Goal: Transaction & Acquisition: Purchase product/service

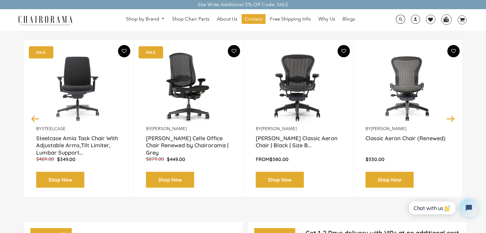
scroll to position [92, 0]
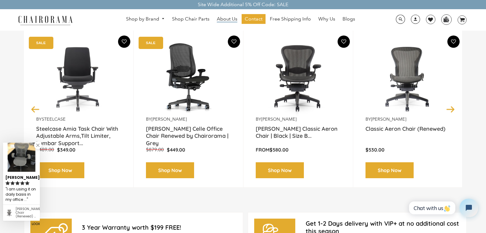
click at [234, 19] on span "About Us" at bounding box center [227, 19] width 21 height 6
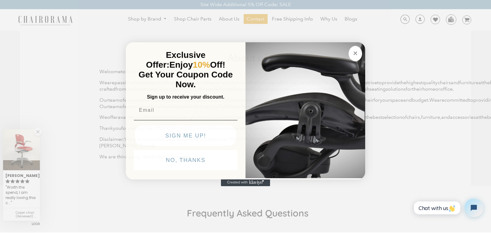
click at [357, 54] on circle "Close dialog" at bounding box center [355, 53] width 7 height 7
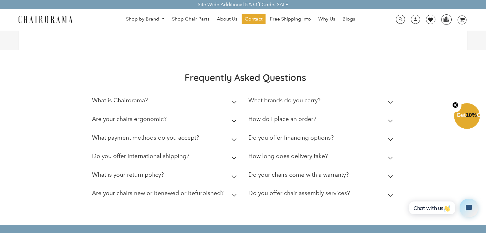
scroll to position [153, 0]
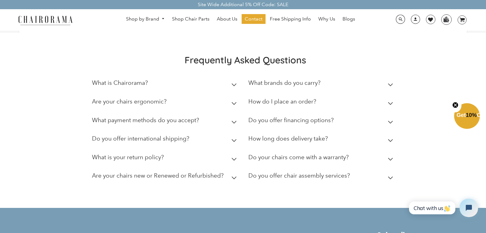
click at [235, 161] on icon at bounding box center [234, 159] width 5 height 2
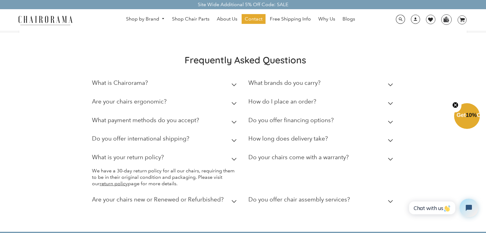
click at [235, 161] on icon at bounding box center [234, 159] width 5 height 2
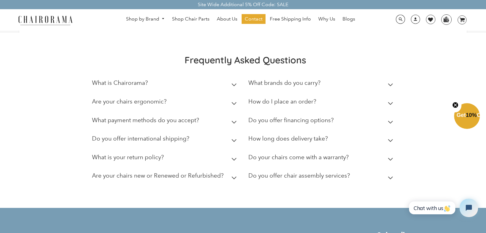
click at [235, 180] on icon at bounding box center [233, 178] width 5 height 3
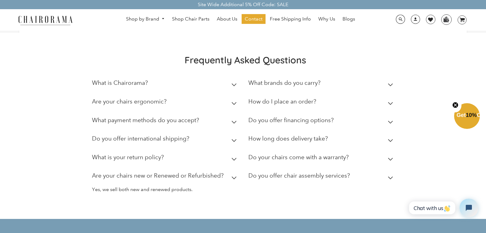
click at [235, 179] on icon at bounding box center [234, 178] width 5 height 2
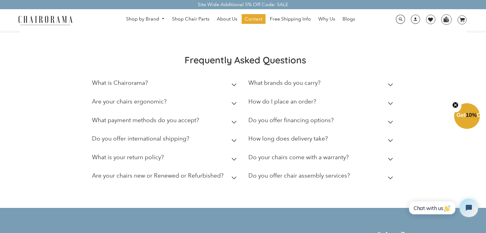
click at [392, 86] on icon at bounding box center [390, 84] width 5 height 3
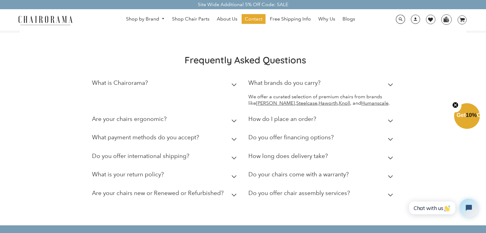
click at [392, 86] on icon at bounding box center [390, 84] width 5 height 3
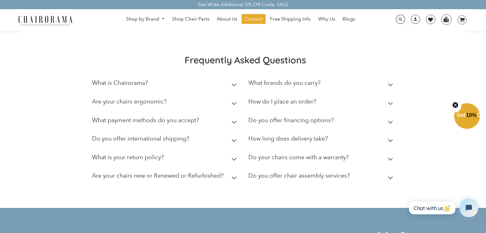
click at [389, 142] on icon at bounding box center [390, 140] width 5 height 3
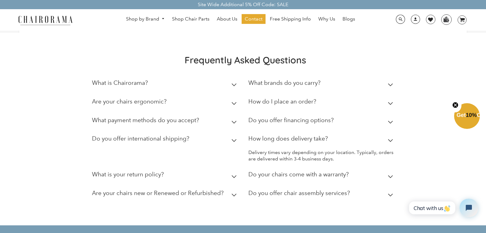
click at [389, 186] on summary "Do your chairs come with a warranty?" at bounding box center [321, 176] width 147 height 19
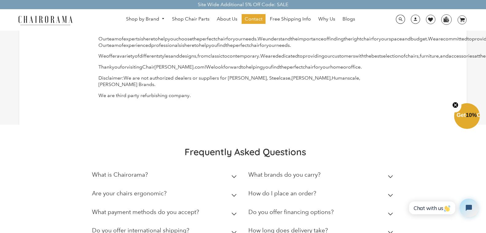
scroll to position [0, 0]
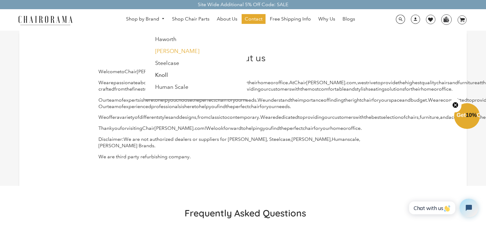
click at [162, 52] on link "[PERSON_NAME]" at bounding box center [177, 51] width 44 height 7
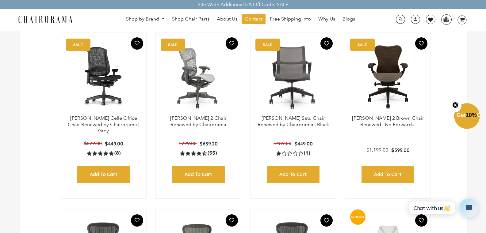
scroll to position [184, 0]
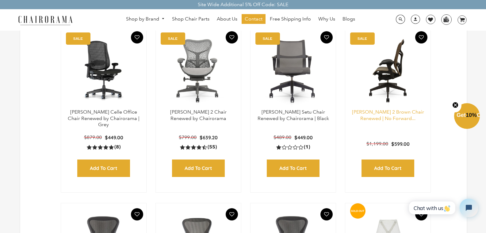
click at [392, 113] on link "Herman Miller Mirra 2 Brown Chair Renewed | No Forward..." at bounding box center [388, 115] width 72 height 12
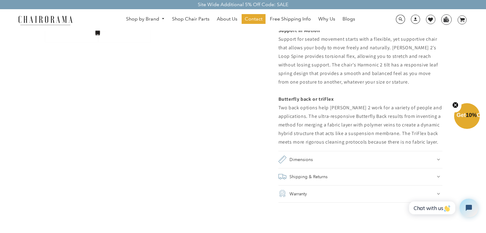
scroll to position [552, 0]
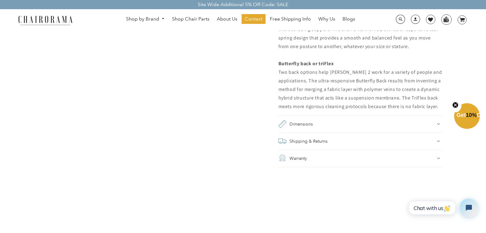
click at [438, 142] on icon at bounding box center [438, 141] width 3 height 2
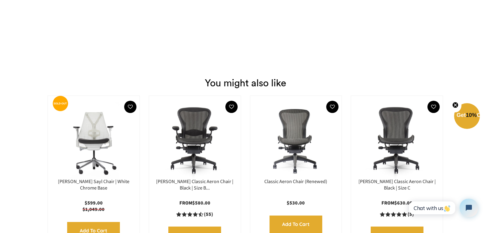
scroll to position [1318, 0]
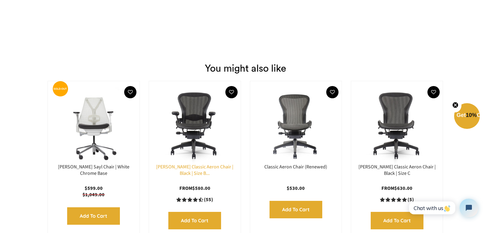
click at [206, 164] on link "Herman Miller Classic Aeron Chair | Black | Size B..." at bounding box center [194, 170] width 77 height 13
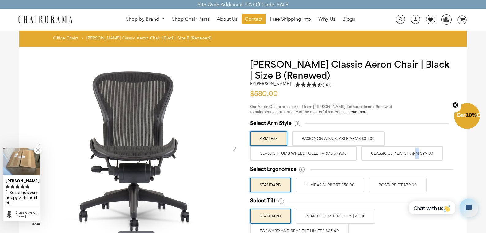
click at [393, 151] on label "Classic Clip Latch Arm $99.00" at bounding box center [402, 153] width 82 height 15
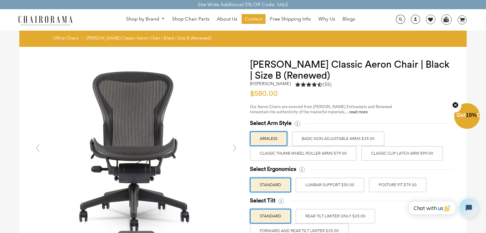
click at [400, 153] on label "Classic Clip Latch Arm $99.00" at bounding box center [402, 153] width 82 height 15
click at [0, 0] on input "Classic Clip Latch Arm $99.00" at bounding box center [0, 0] width 0 height 0
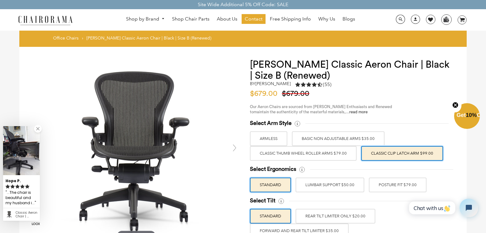
click at [349, 186] on label "LUMBAR SUPPORT $50.00" at bounding box center [330, 185] width 69 height 15
click at [0, 0] on input "LUMBAR SUPPORT $50.00" at bounding box center [0, 0] width 0 height 0
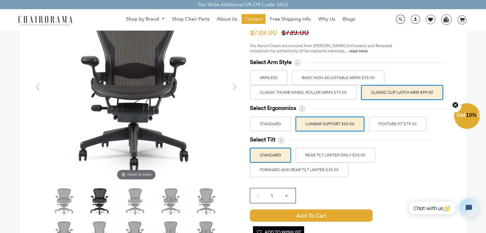
scroll to position [61, 0]
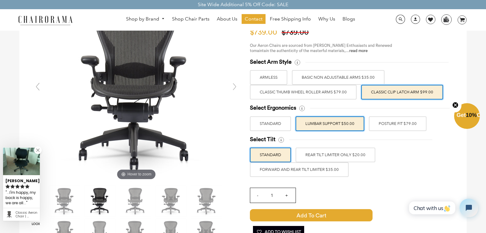
click at [325, 170] on label "FORWARD AND REAR TILT LIMITER $35.00" at bounding box center [299, 170] width 99 height 15
click at [0, 0] on input "FORWARD AND REAR TILT LIMITER $35.00" at bounding box center [0, 0] width 0 height 0
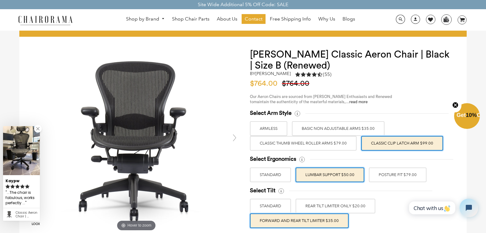
scroll to position [0, 0]
